Goal: Task Accomplishment & Management: Use online tool/utility

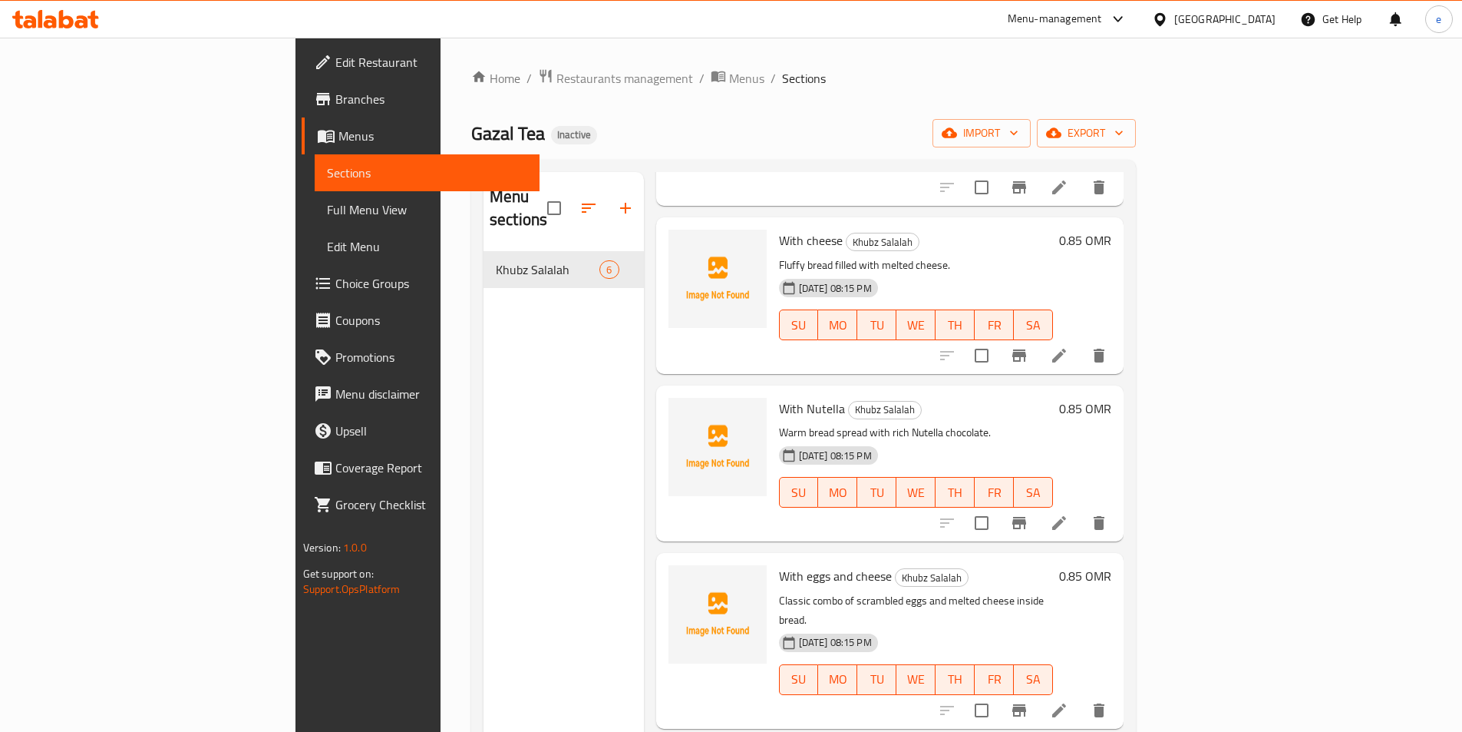
scroll to position [83, 0]
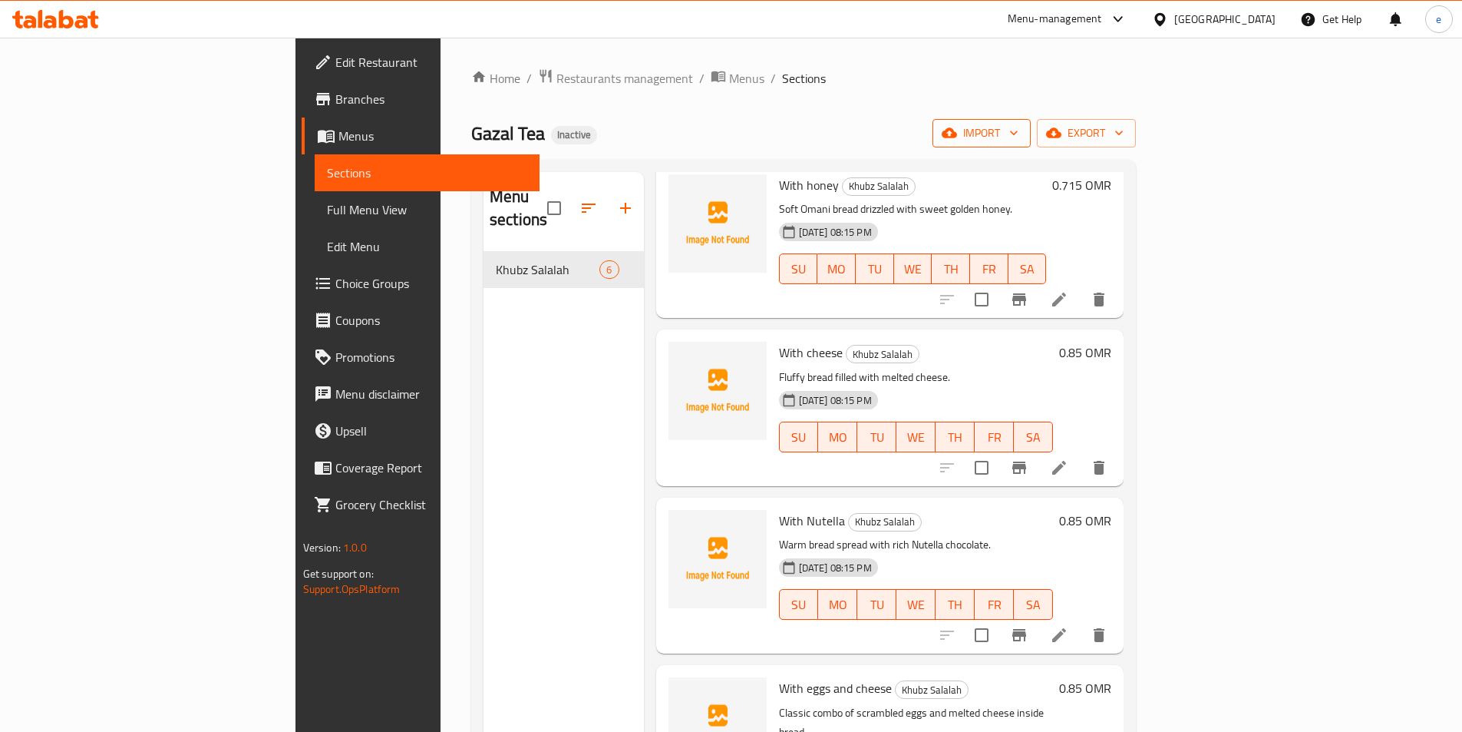
click at [1019, 134] on span "import" at bounding box center [982, 133] width 74 height 19
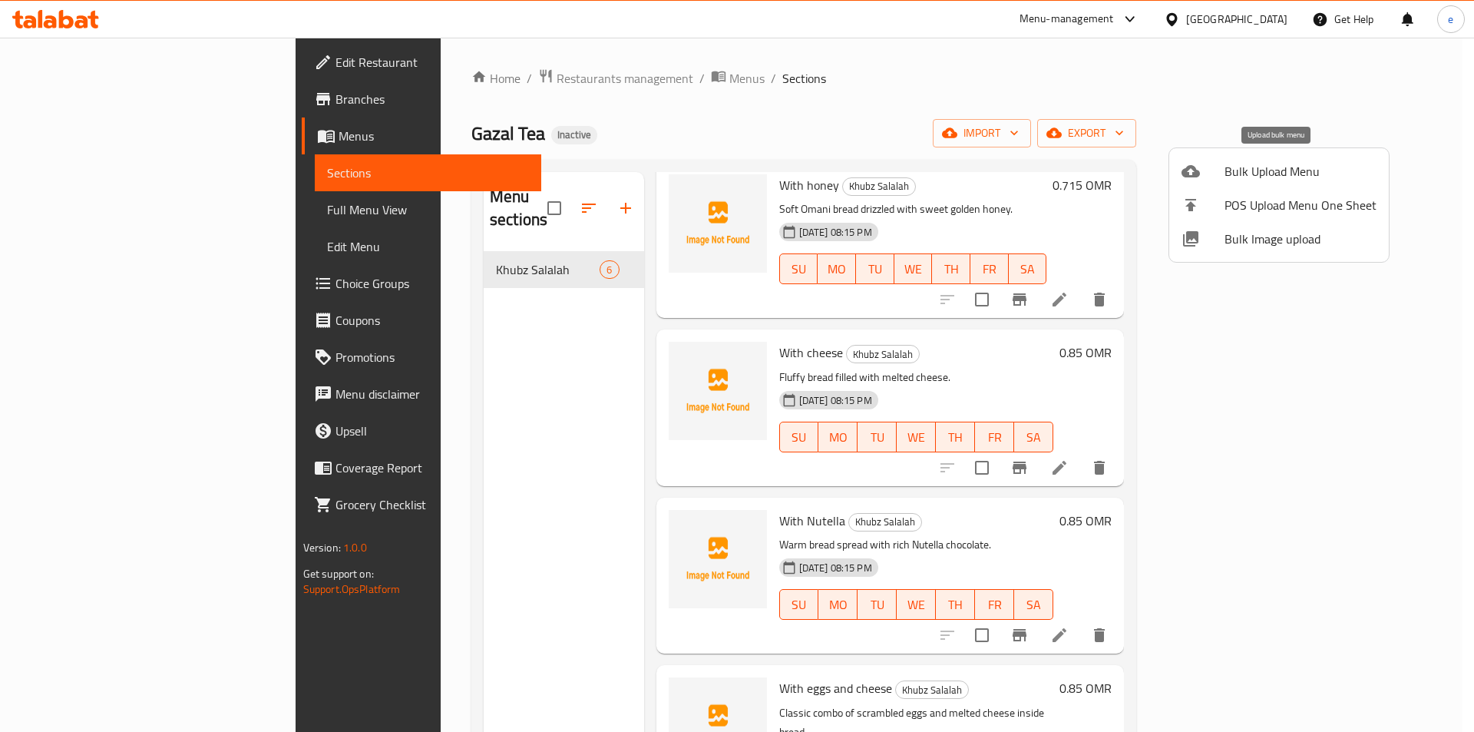
click at [1261, 180] on span "Bulk Upload Menu" at bounding box center [1300, 171] width 152 height 18
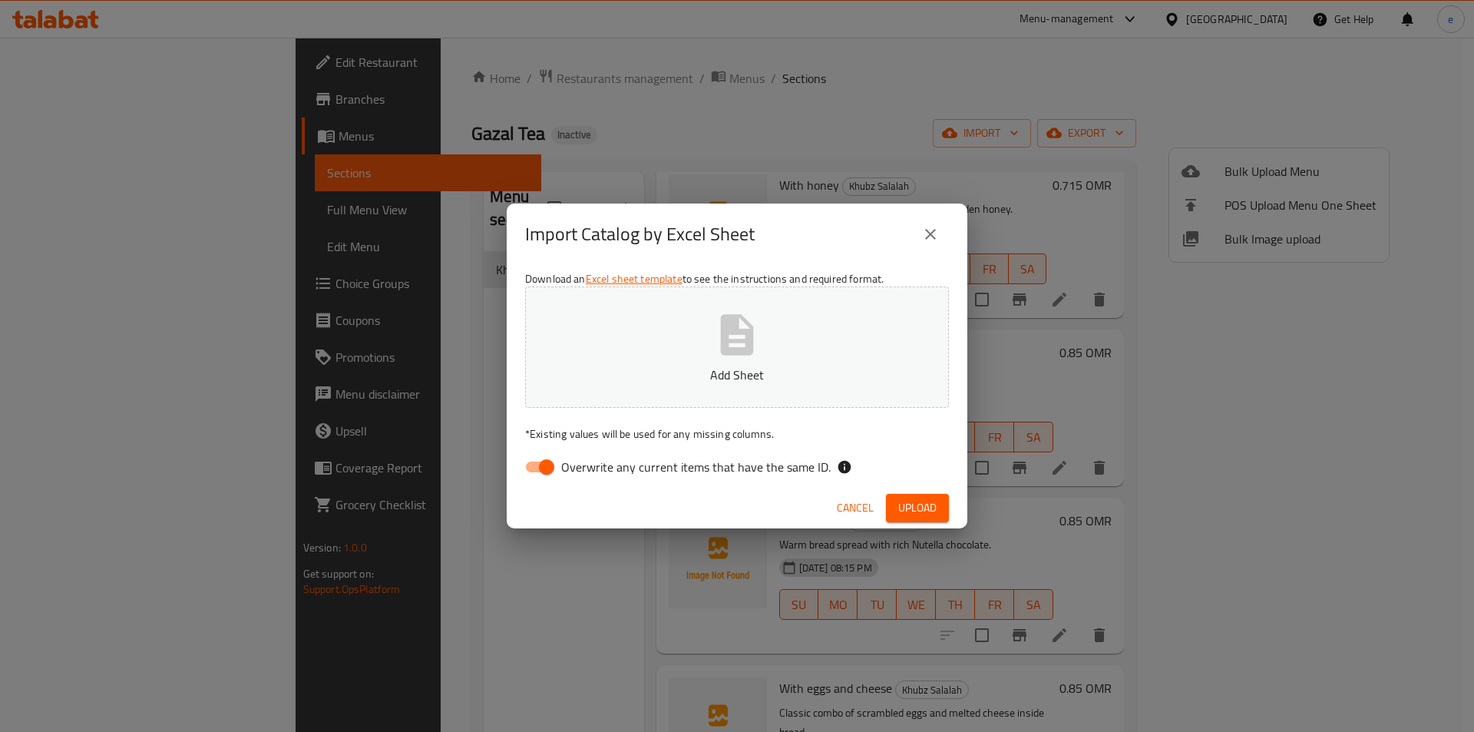
click at [781, 355] on button "Add Sheet" at bounding box center [737, 346] width 424 height 121
click at [577, 470] on span "Overwrite any current items that have the same ID." at bounding box center [695, 467] width 269 height 18
click at [577, 470] on input "Overwrite any current items that have the same ID." at bounding box center [547, 466] width 88 height 29
checkbox input "false"
click at [922, 526] on div "Cancel Upload" at bounding box center [737, 507] width 461 height 41
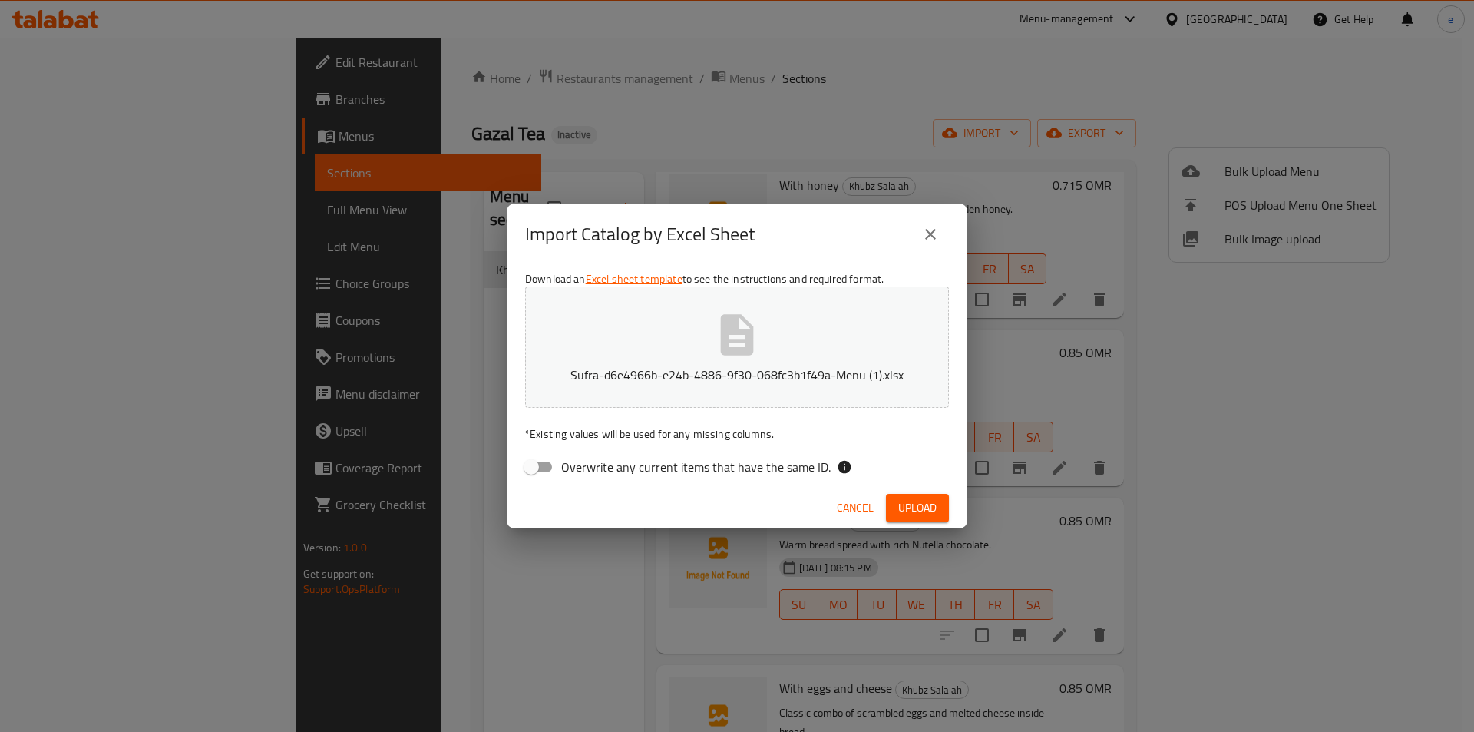
click at [912, 505] on span "Upload" at bounding box center [917, 507] width 38 height 19
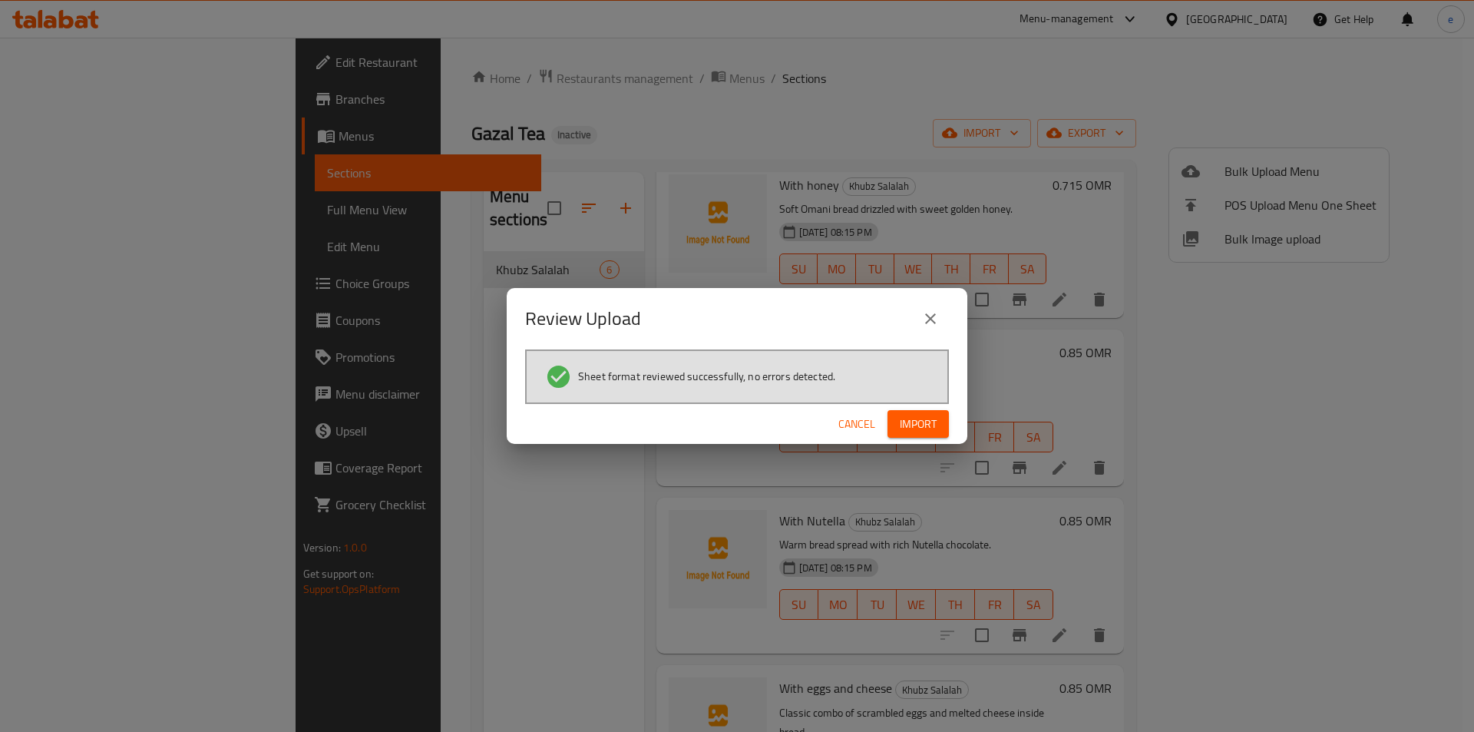
click at [907, 431] on span "Import" at bounding box center [918, 424] width 37 height 19
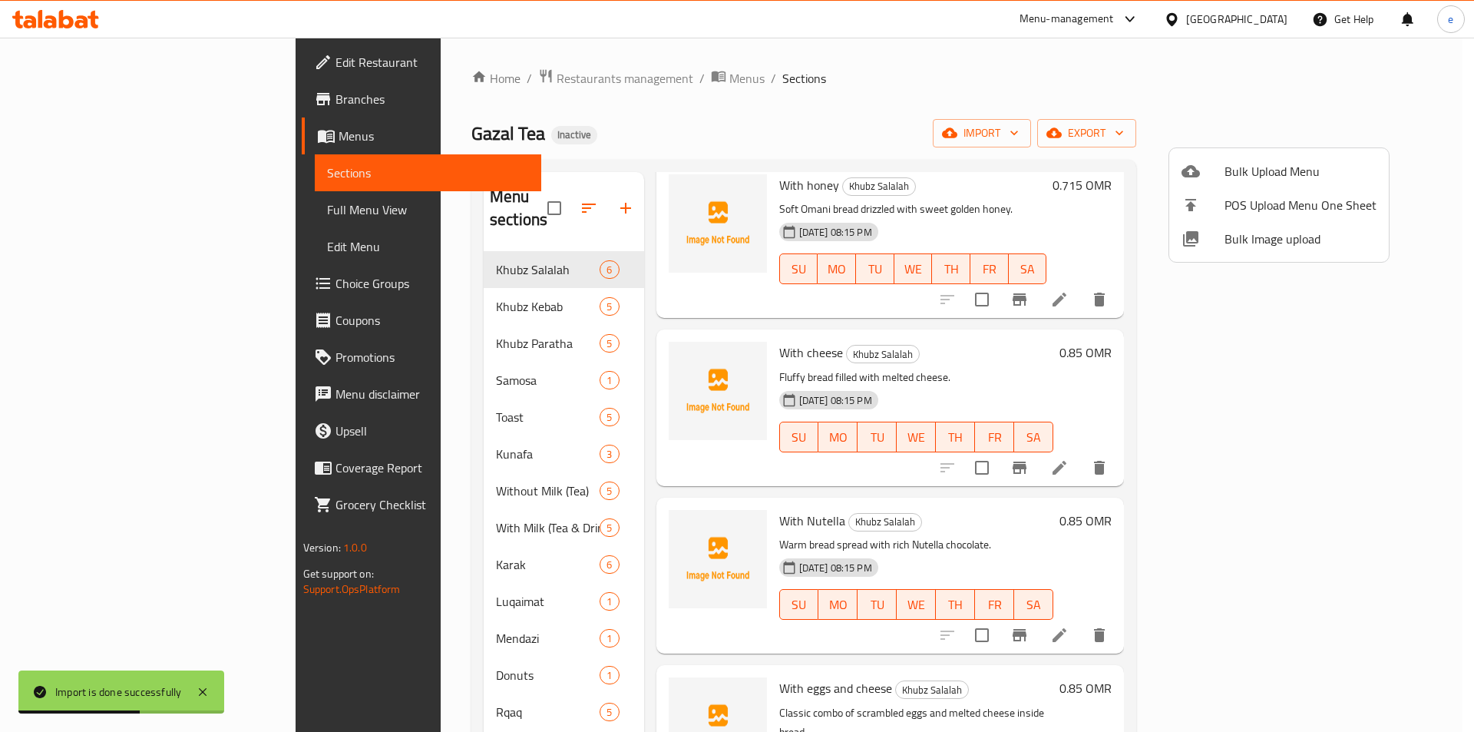
click at [510, 522] on div at bounding box center [737, 366] width 1474 height 732
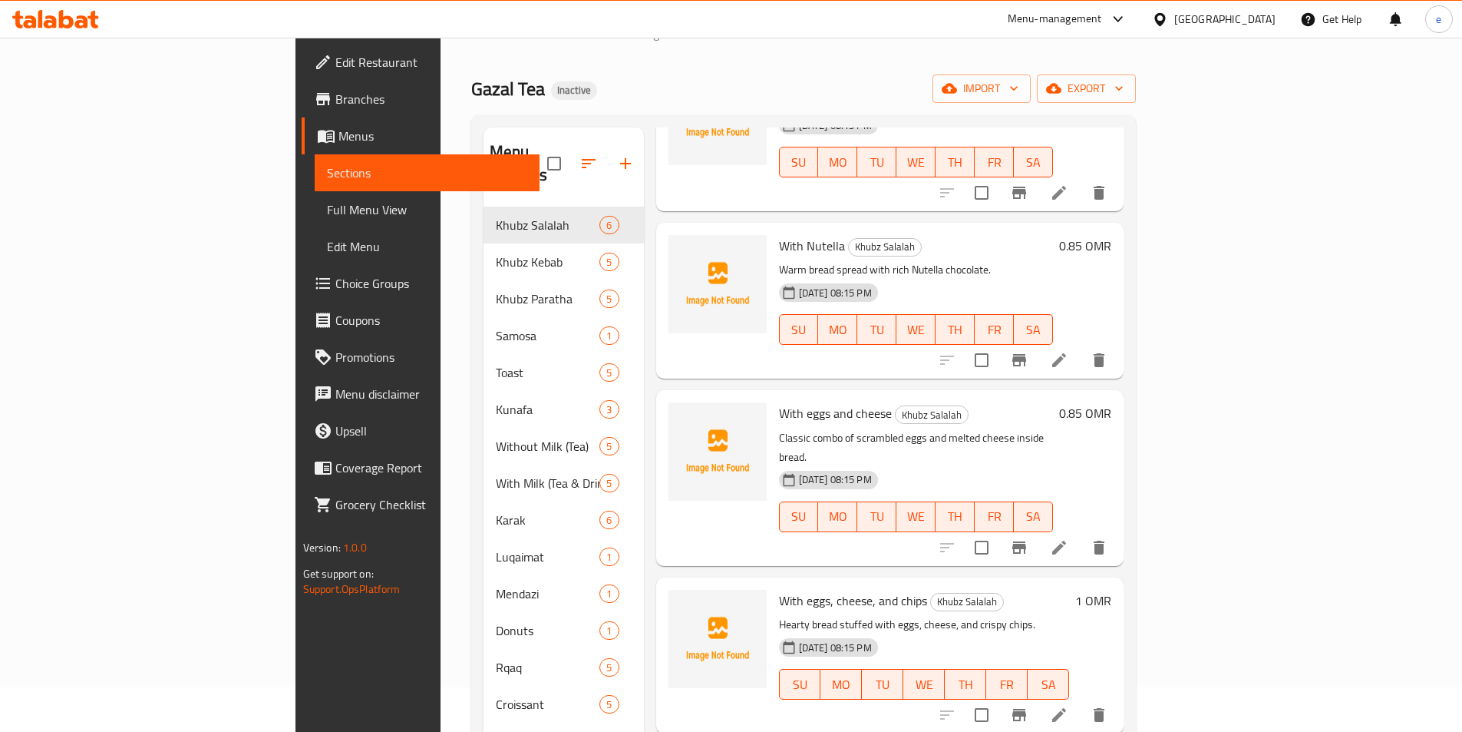
scroll to position [0, 0]
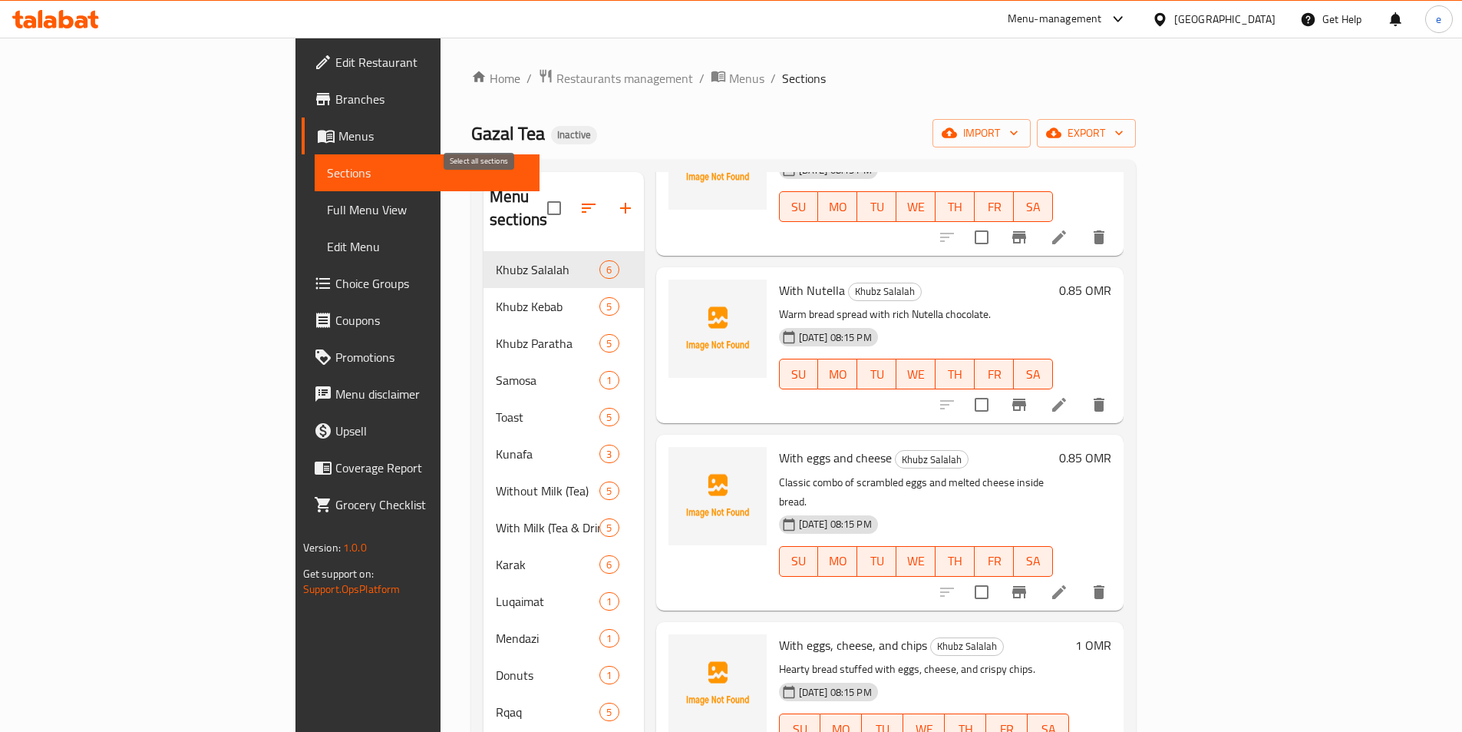
click at [538, 200] on input "checkbox" at bounding box center [554, 208] width 32 height 32
checkbox input "false"
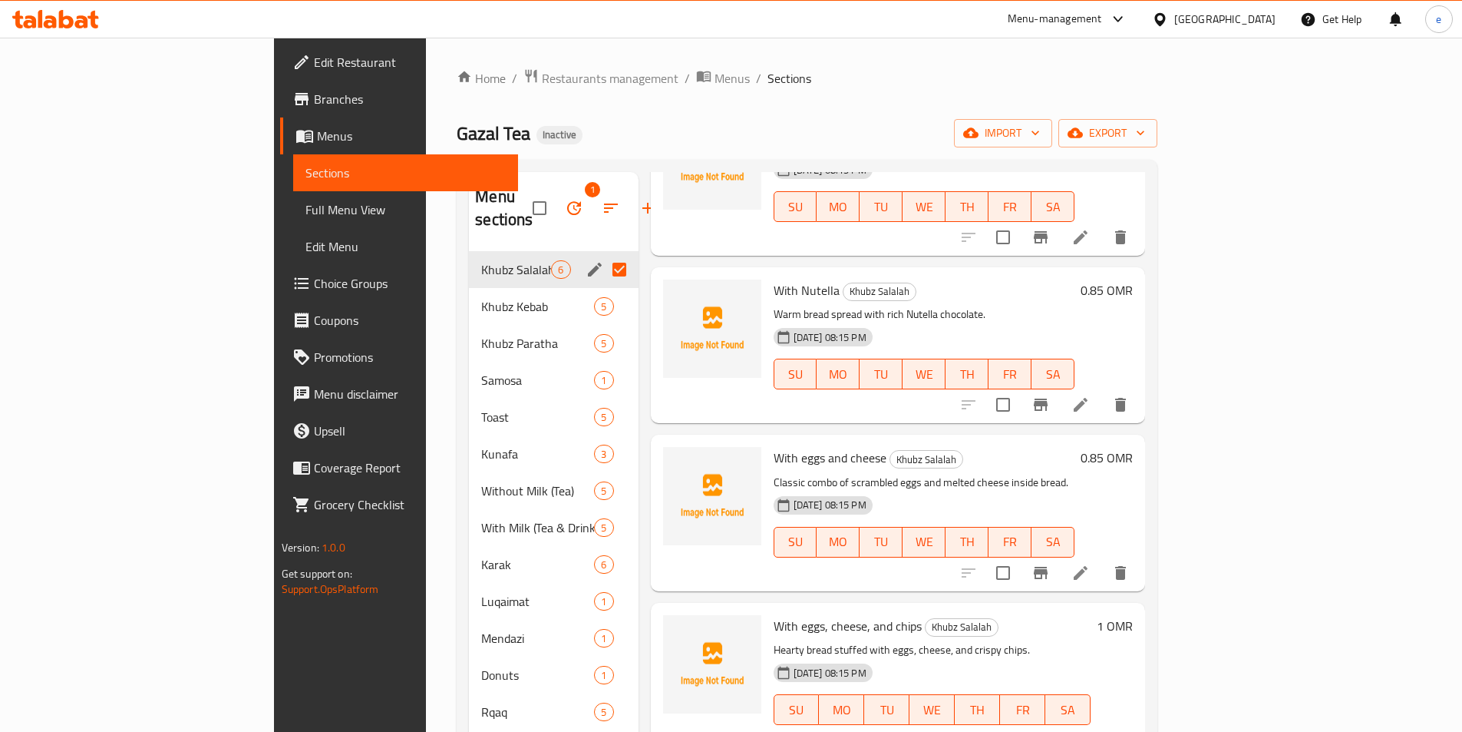
click at [306, 213] on span "Full Menu View" at bounding box center [406, 209] width 200 height 18
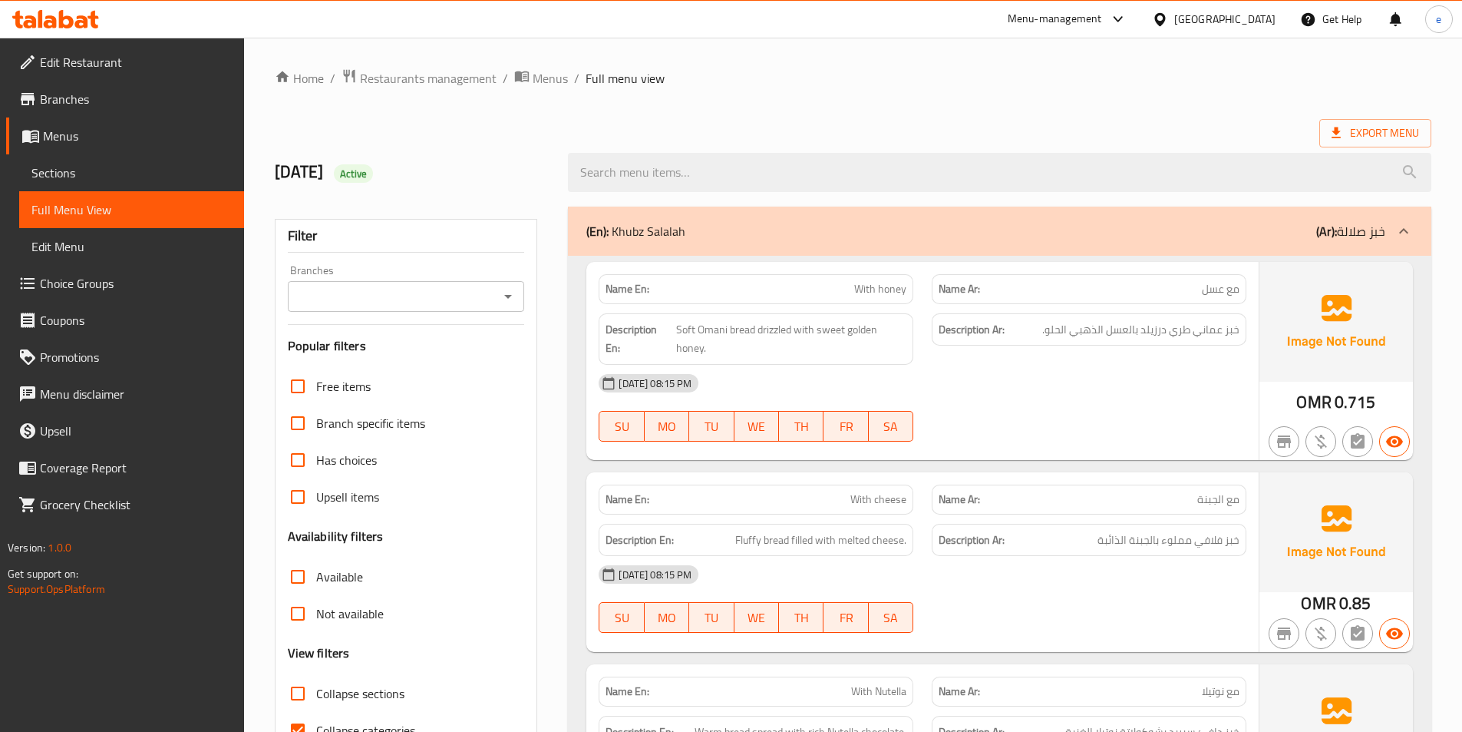
click at [58, 179] on span "Sections" at bounding box center [131, 173] width 200 height 18
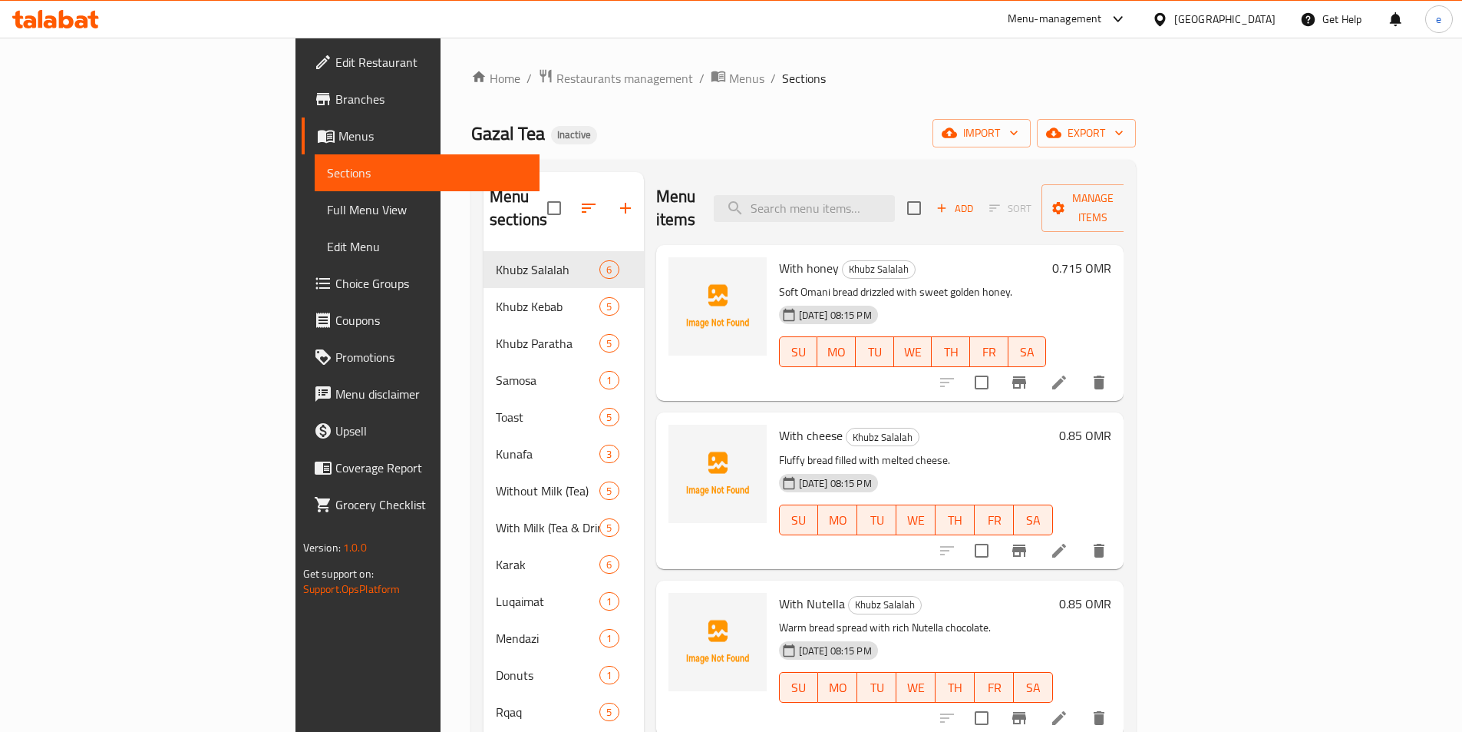
click at [844, 106] on div "Home / Restaurants management / Menus / Sections Gazal Tea Inactive import expo…" at bounding box center [803, 491] width 665 height 847
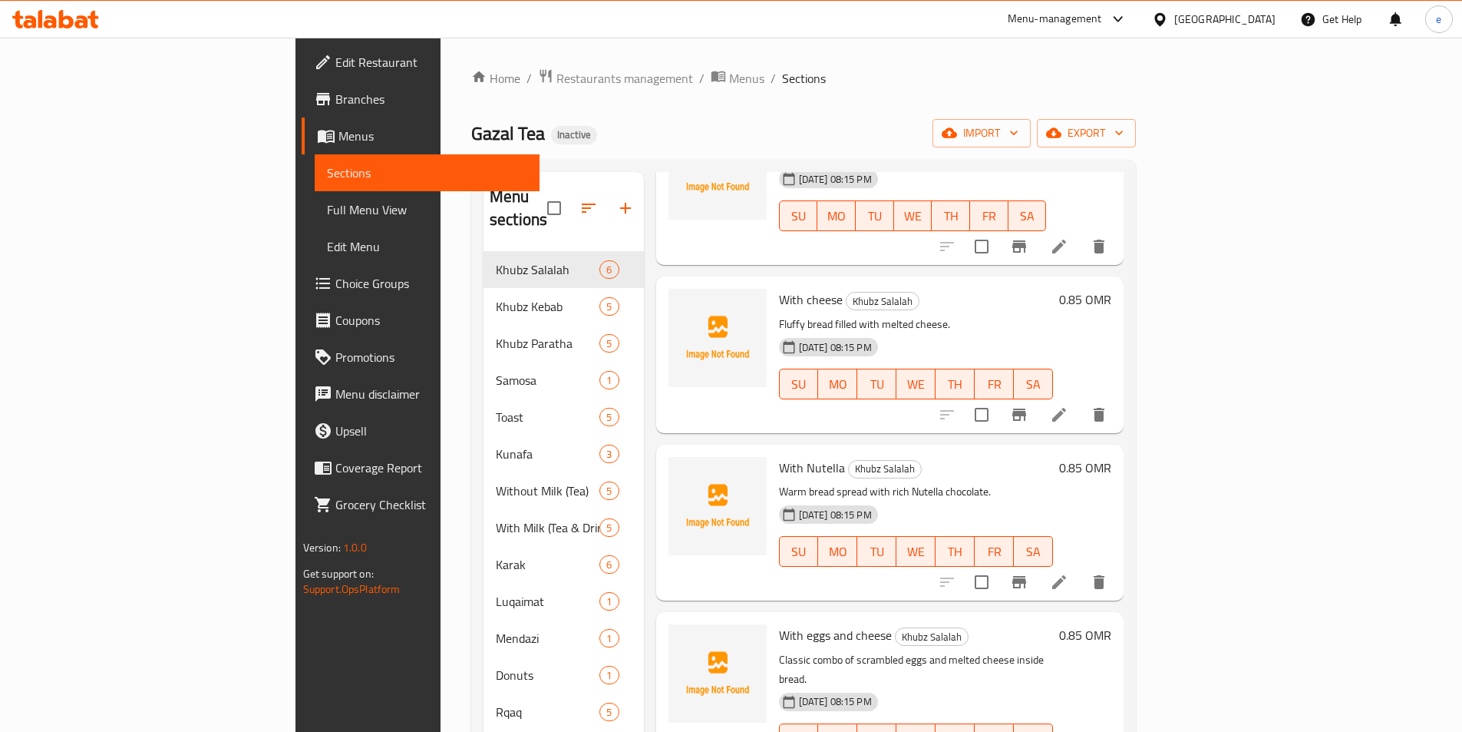
scroll to position [307, 0]
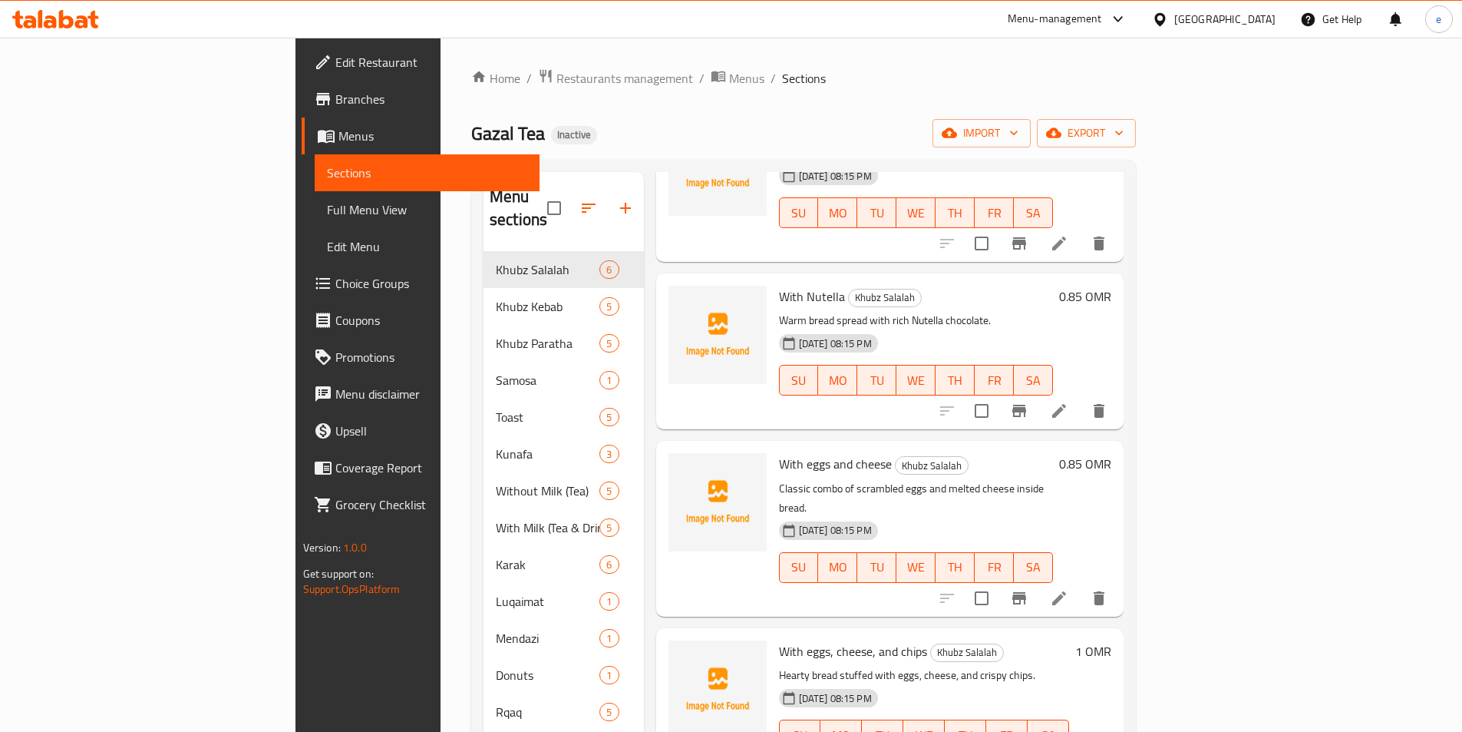
click at [327, 208] on span "Full Menu View" at bounding box center [427, 209] width 200 height 18
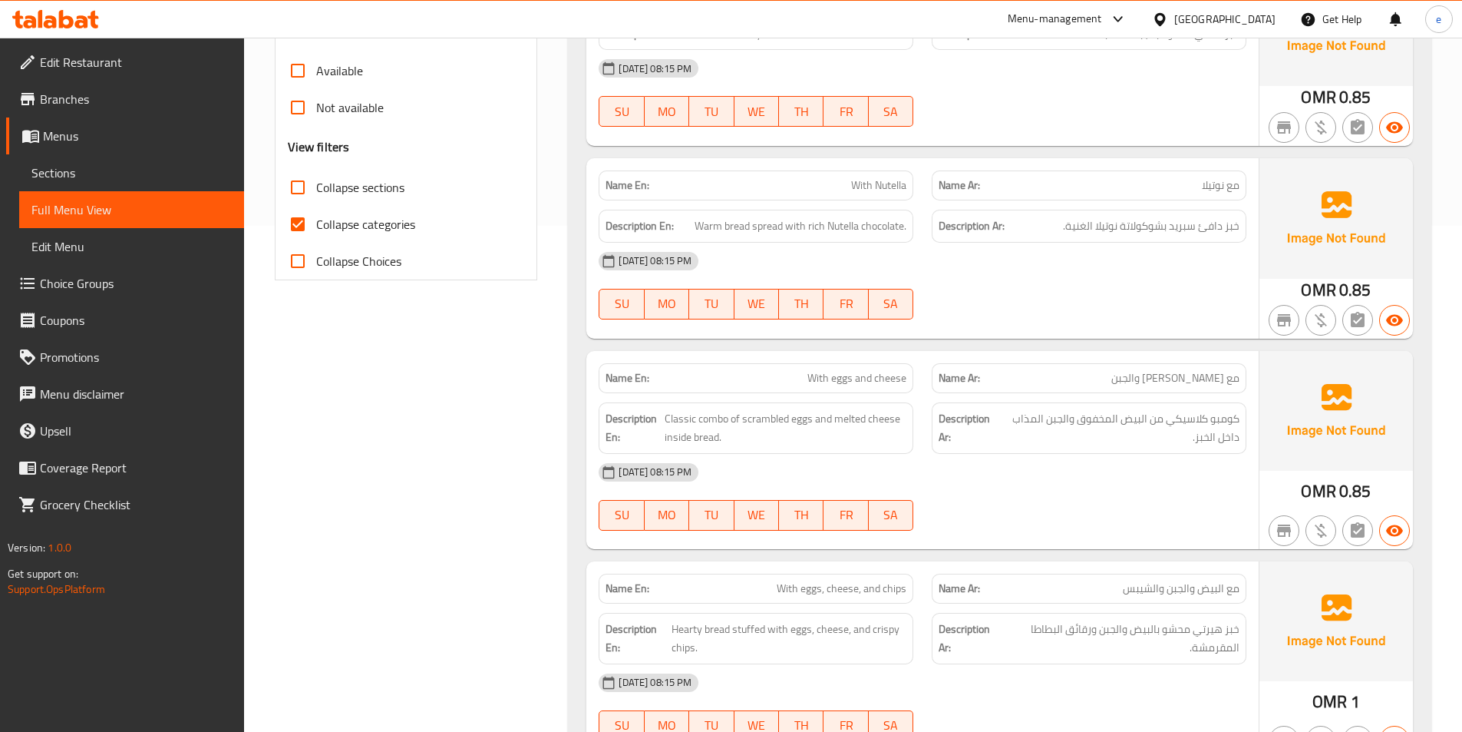
scroll to position [307, 0]
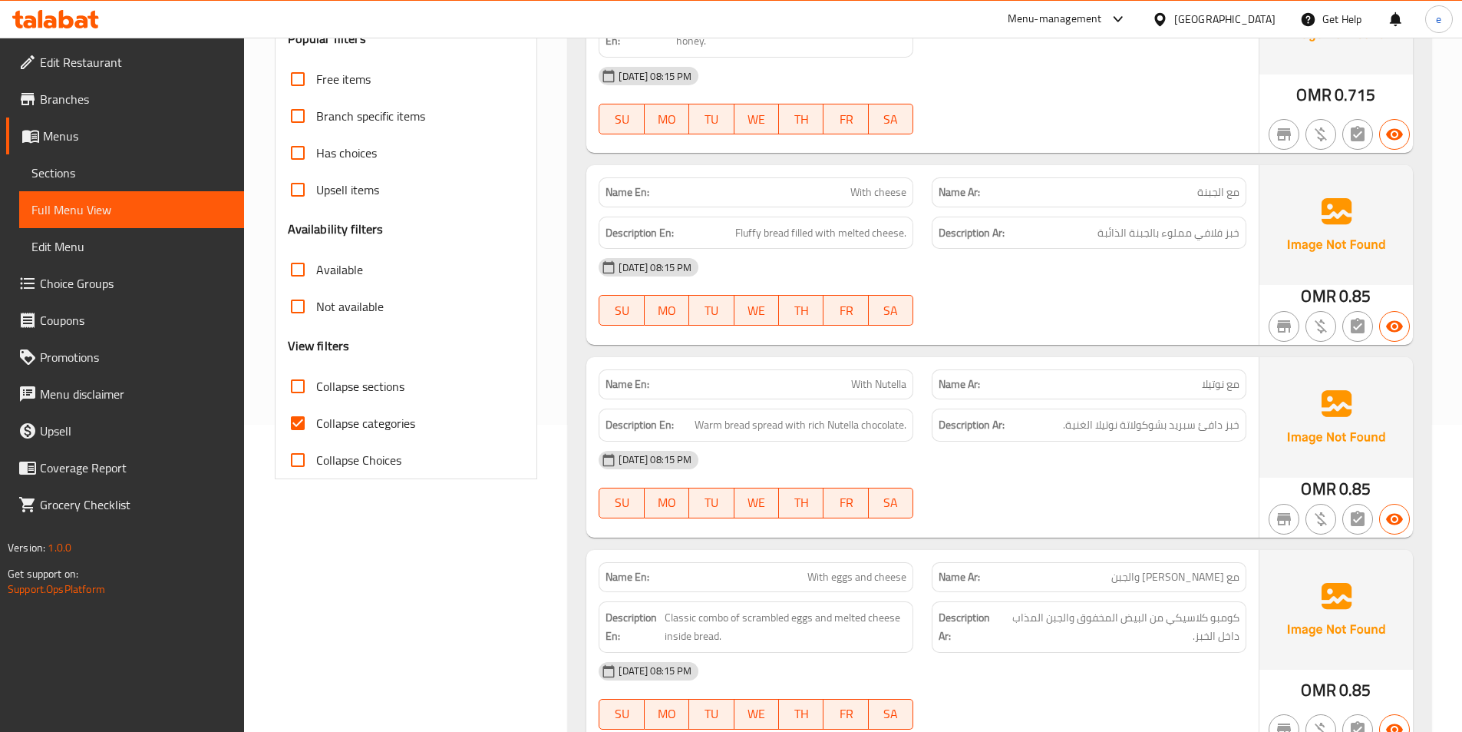
click at [337, 414] on span "Collapse categories" at bounding box center [365, 423] width 99 height 18
click at [316, 413] on input "Collapse categories" at bounding box center [297, 423] width 37 height 37
checkbox input "false"
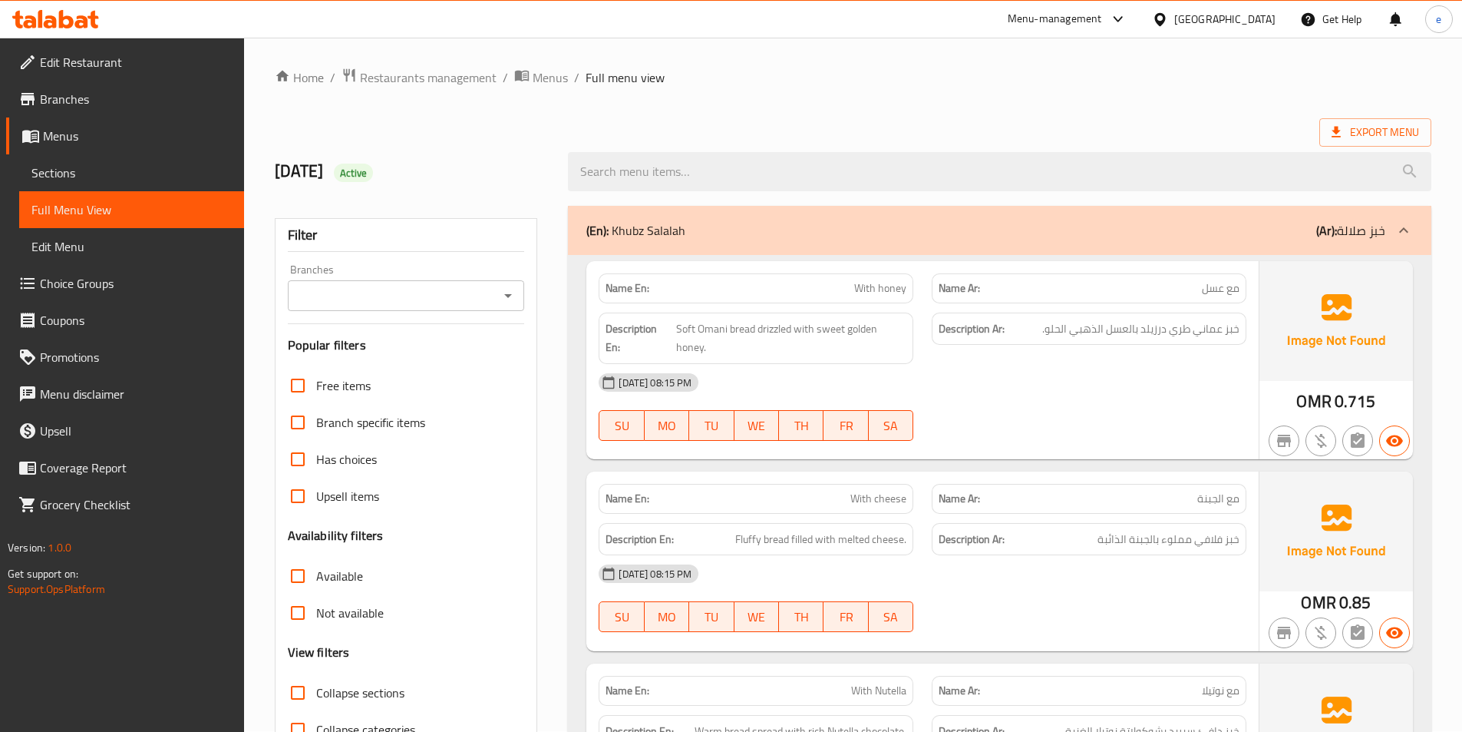
scroll to position [0, 0]
click at [1148, 212] on div "(En): Khubz Salalah (Ar): خبز صلالة" at bounding box center [1000, 230] width 864 height 49
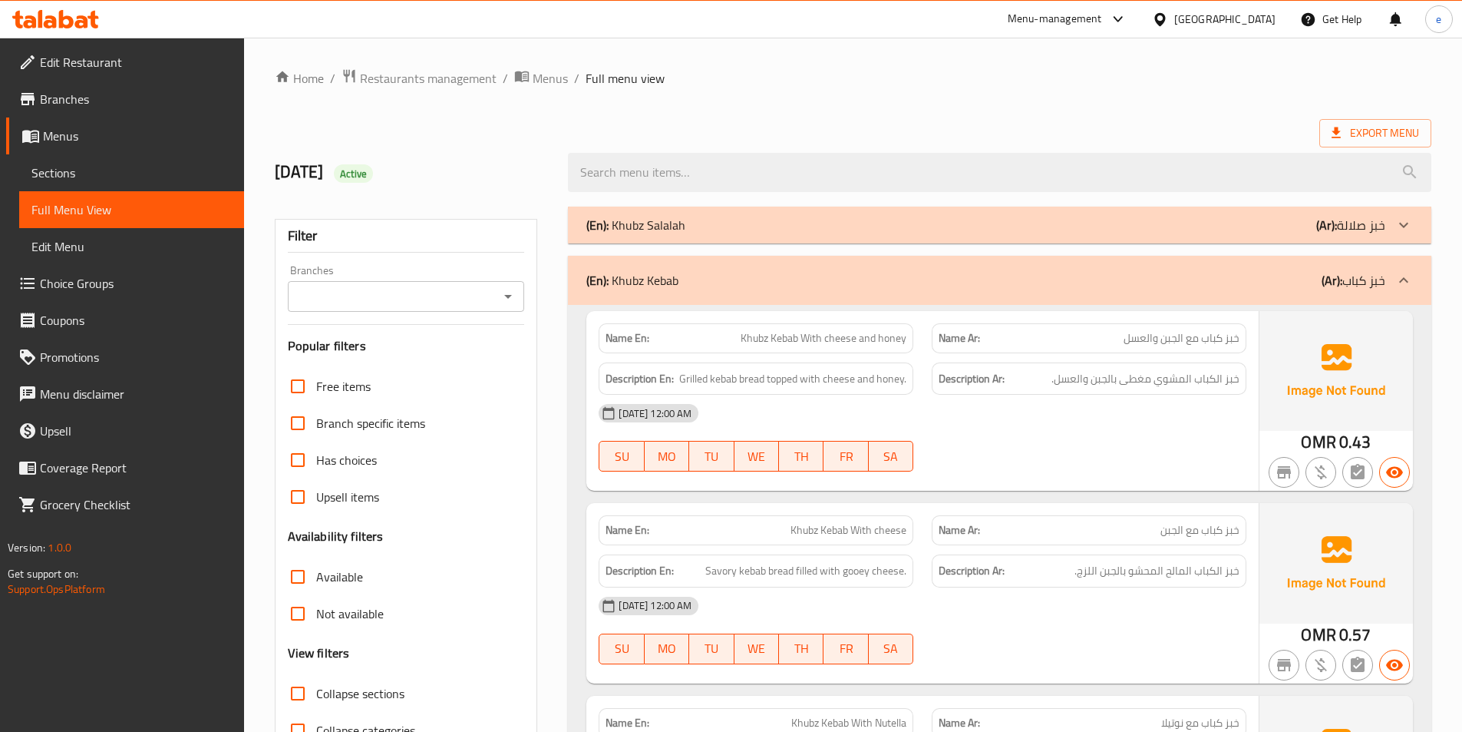
scroll to position [77, 0]
